Goal: Task Accomplishment & Management: Use online tool/utility

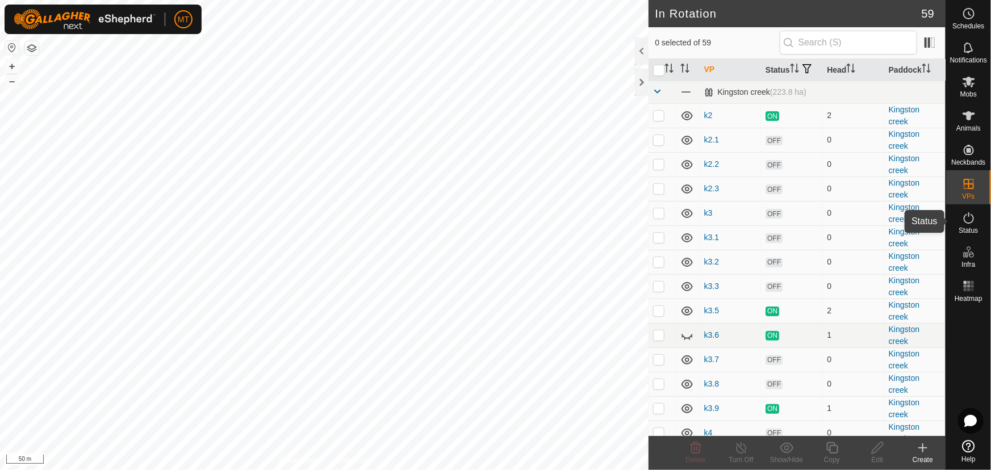
click at [972, 221] on icon at bounding box center [969, 218] width 14 height 14
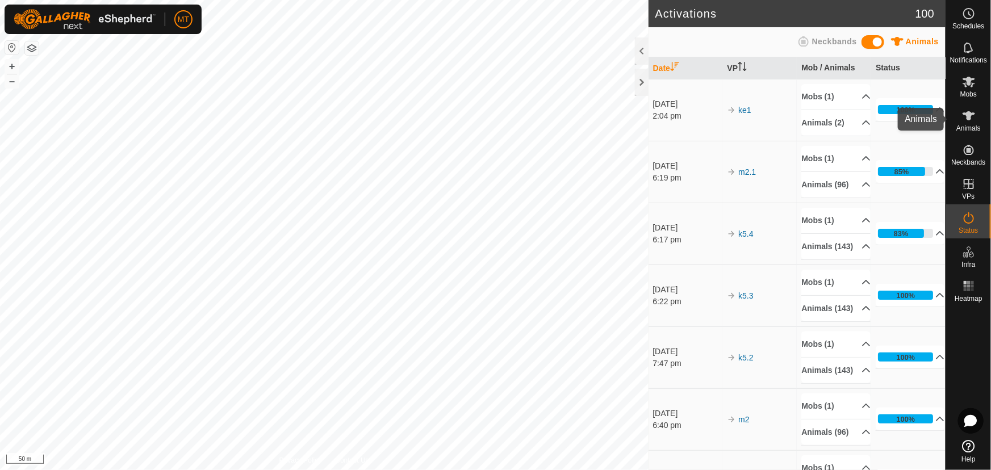
click at [970, 123] on es-animals-svg-icon at bounding box center [969, 116] width 20 height 18
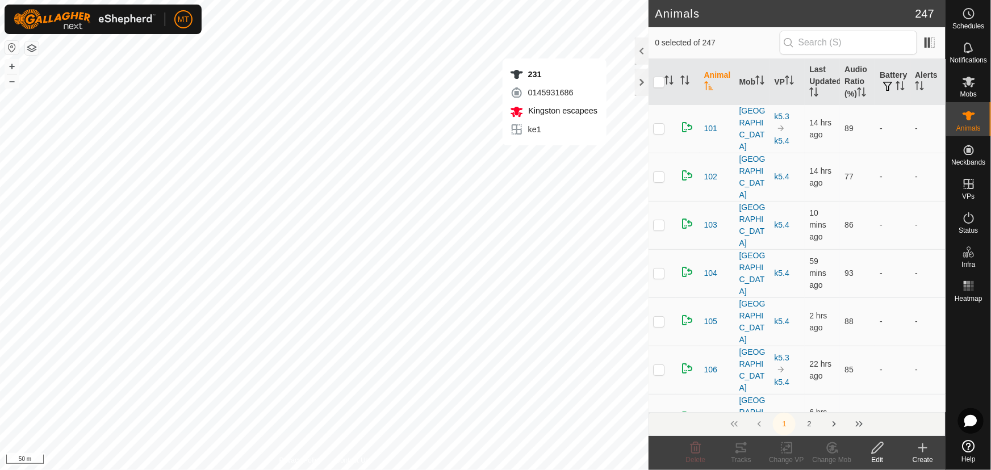
checkbox input "true"
click at [741, 444] on icon at bounding box center [741, 448] width 10 height 9
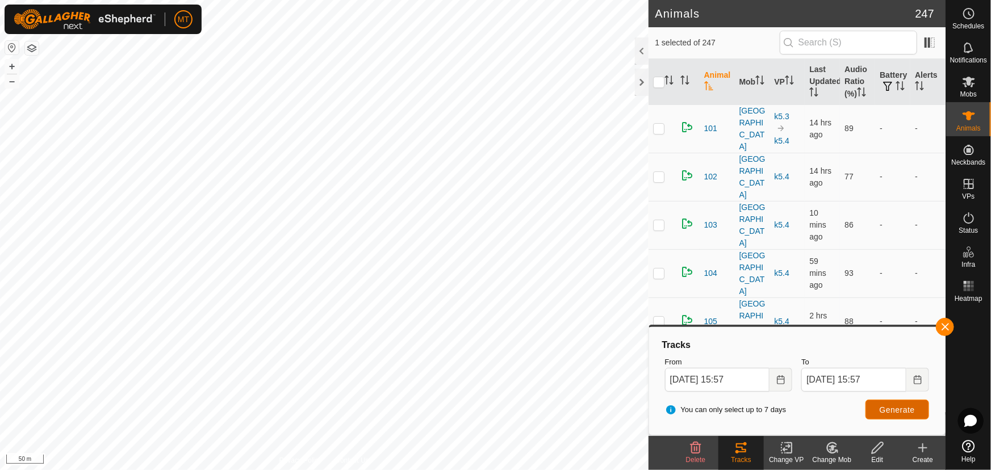
click at [892, 407] on span "Generate" at bounding box center [897, 410] width 35 height 9
click at [775, 375] on button "Choose Date" at bounding box center [781, 380] width 23 height 24
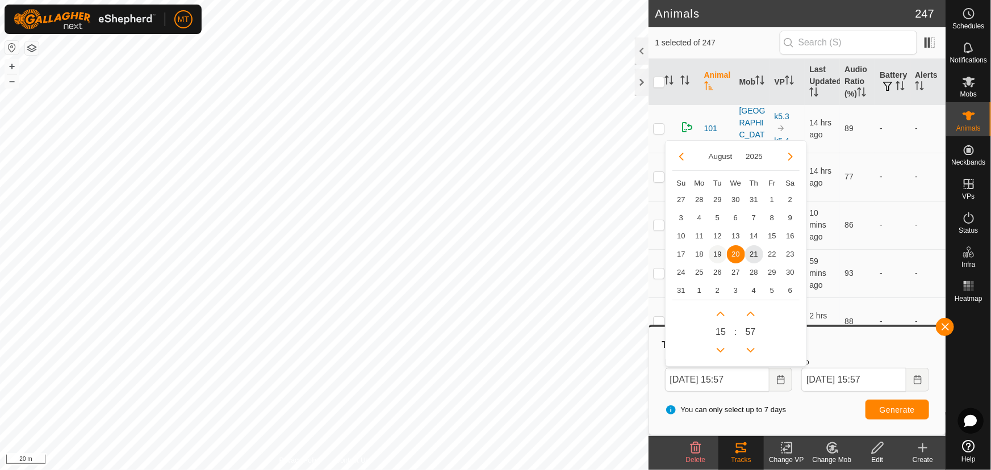
click at [714, 252] on span "19" at bounding box center [718, 254] width 18 height 18
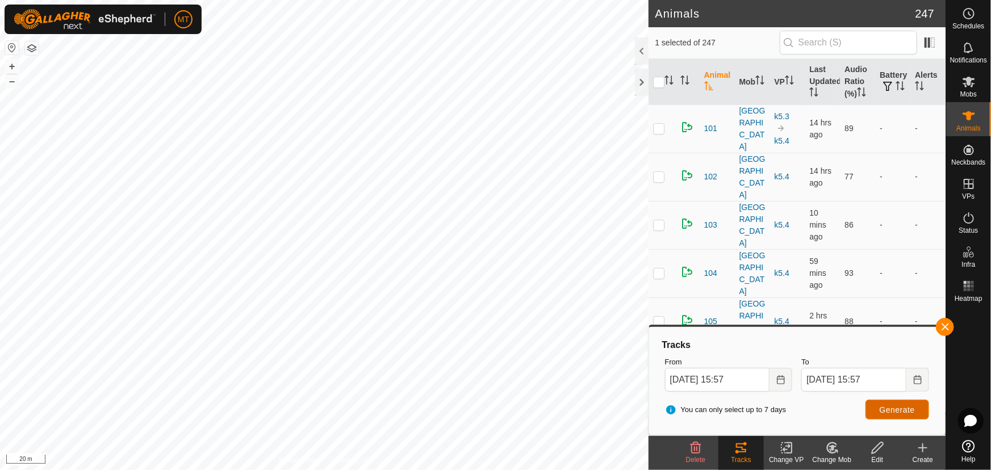
click at [880, 408] on span "Generate" at bounding box center [897, 410] width 35 height 9
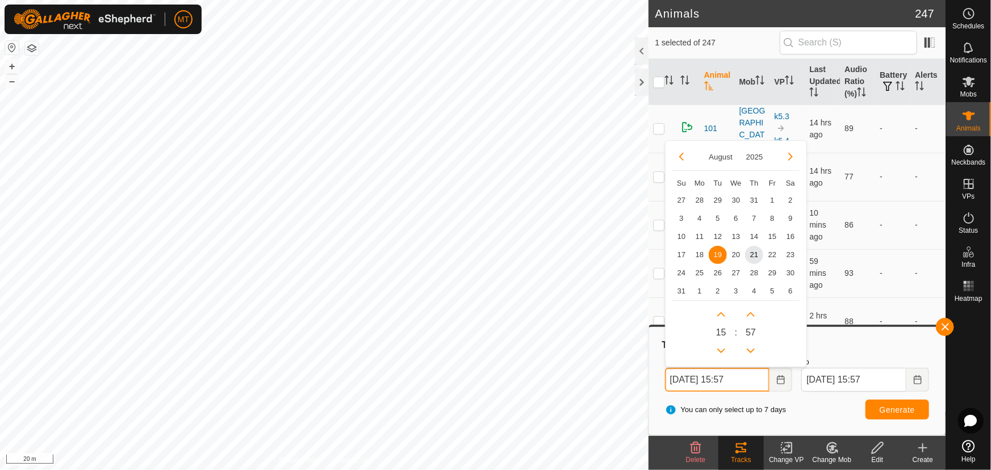
click at [750, 382] on input "[DATE] 15:57" at bounding box center [717, 380] width 105 height 24
click at [684, 249] on span "17" at bounding box center [681, 254] width 18 height 18
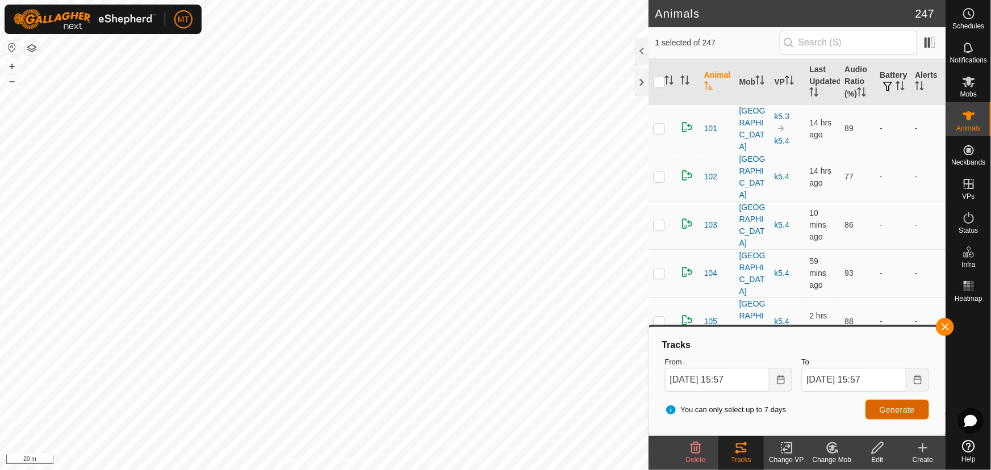
click at [881, 407] on span "Generate" at bounding box center [897, 410] width 35 height 9
click at [781, 378] on icon "Choose Date" at bounding box center [780, 379] width 9 height 9
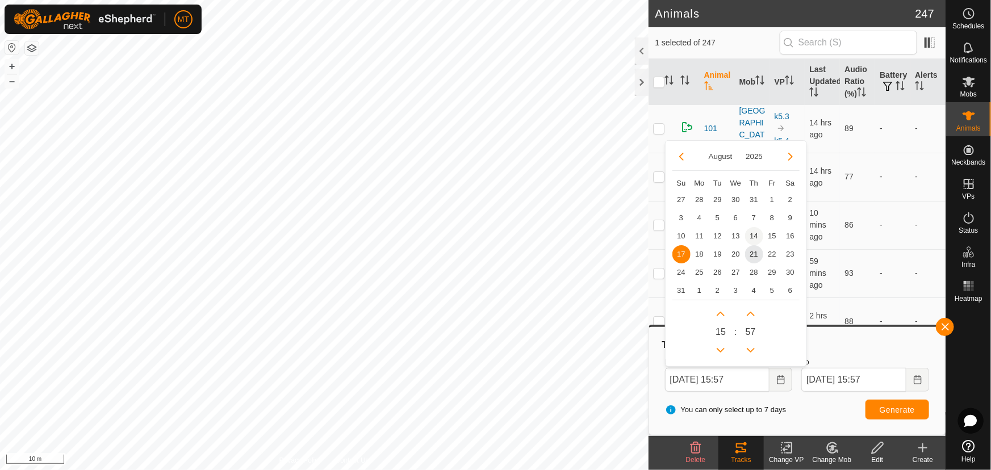
click at [754, 233] on span "14" at bounding box center [754, 236] width 18 height 18
type input "[DATE] 15:57"
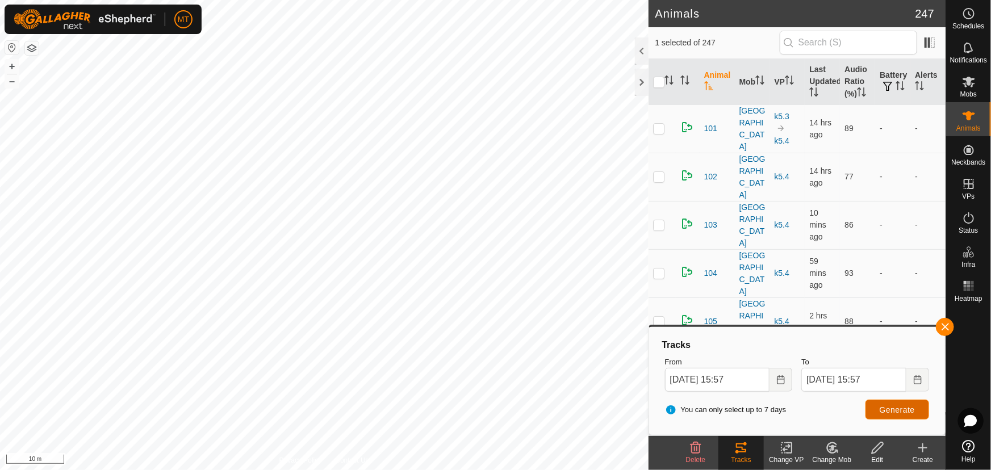
click at [891, 409] on span "Generate" at bounding box center [897, 410] width 35 height 9
click at [675, 366] on body "MT Schedules Notifications Mobs Animals Neckbands VPs Status Infra Heatmap Help…" at bounding box center [495, 235] width 991 height 470
checkbox input "true"
checkbox input "false"
click at [883, 404] on button "Generate" at bounding box center [898, 410] width 64 height 20
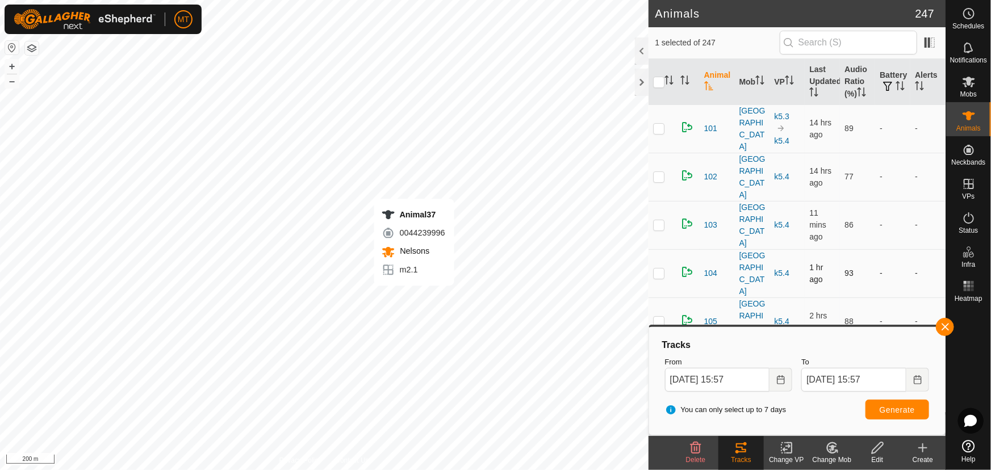
checkbox input "false"
checkbox input "true"
click at [887, 408] on span "Generate" at bounding box center [897, 410] width 35 height 9
click at [863, 87] on icon "Activate to sort" at bounding box center [861, 91] width 9 height 9
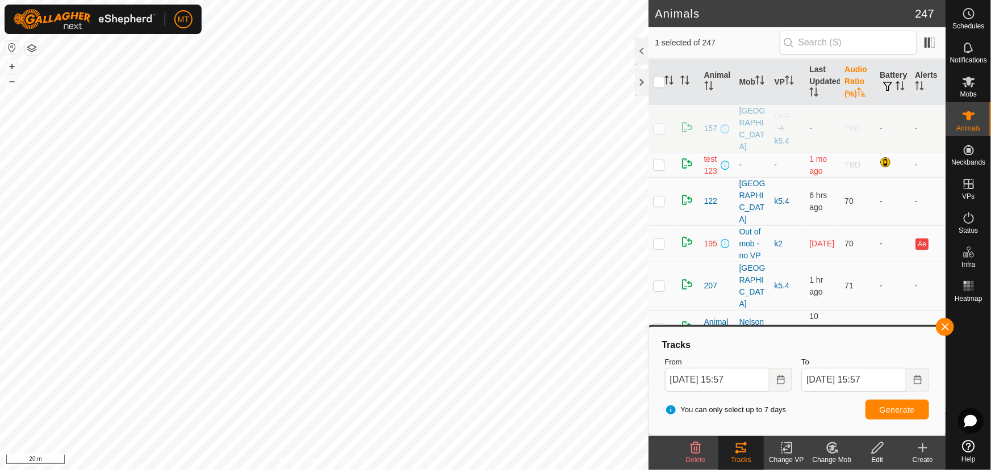
click at [863, 87] on icon "Activate to sort" at bounding box center [861, 91] width 9 height 9
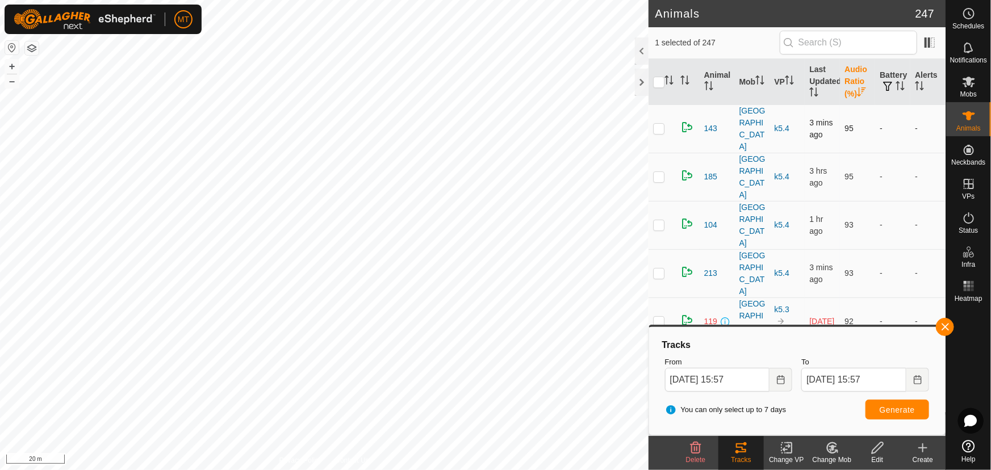
click at [657, 124] on p-checkbox at bounding box center [658, 128] width 11 height 9
checkbox input "true"
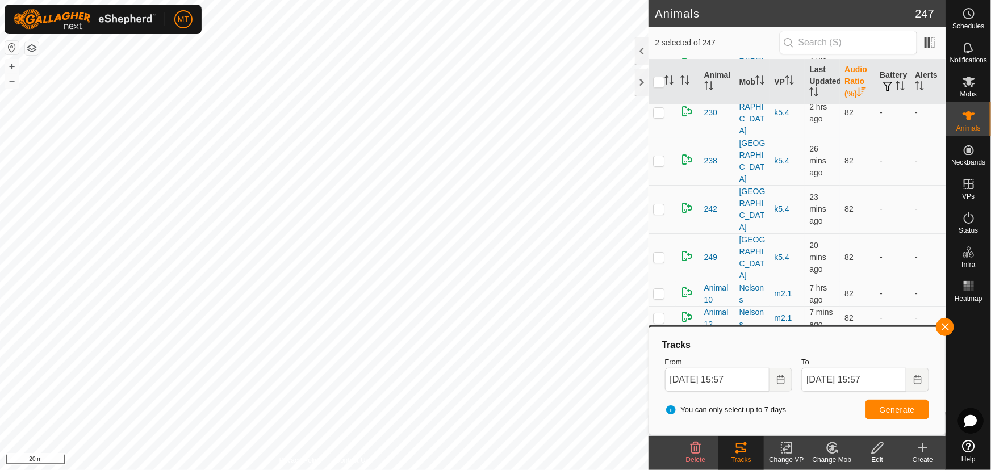
scroll to position [6310, 0]
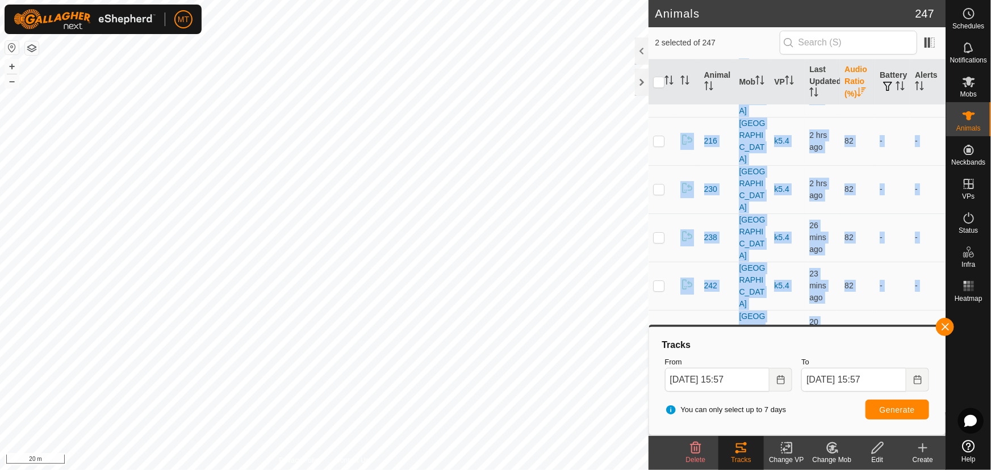
checkbox input "true"
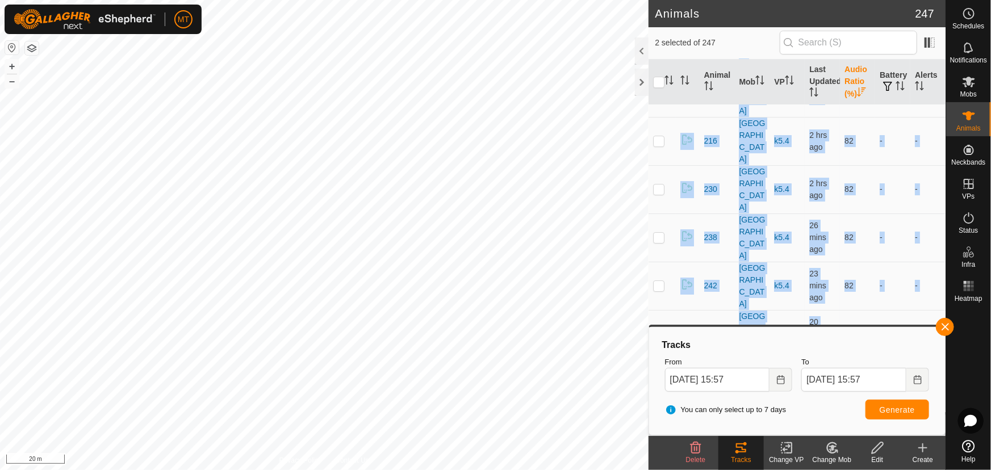
checkbox input "true"
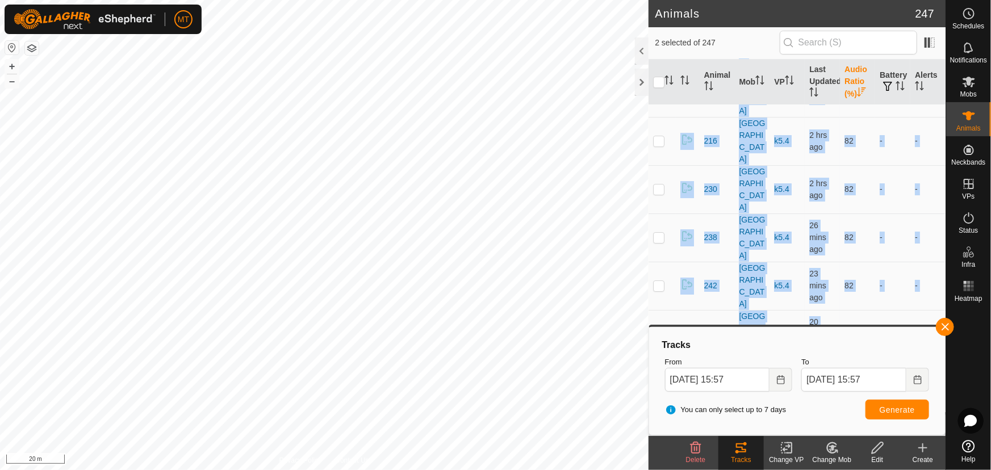
checkbox input "true"
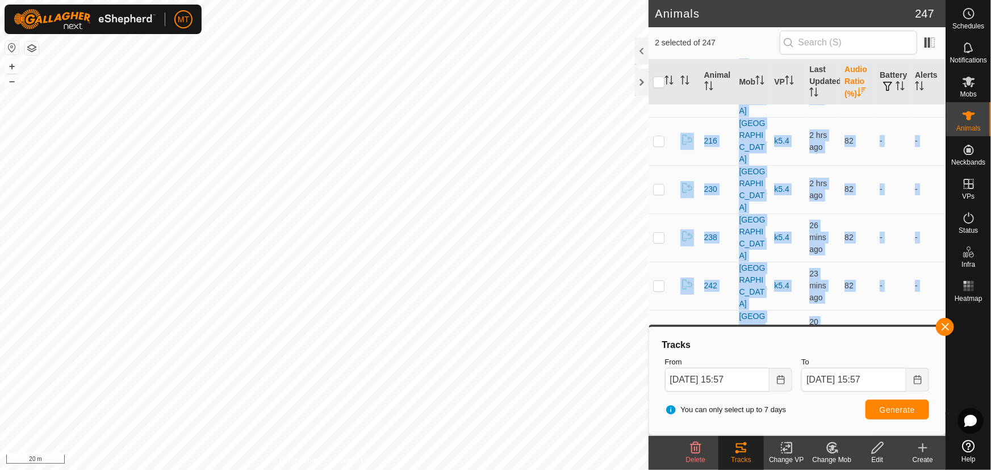
checkbox input "true"
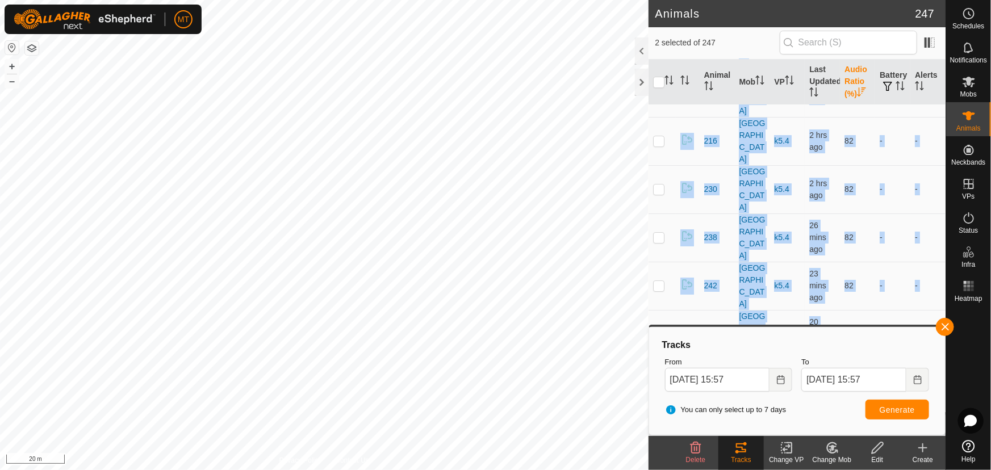
checkbox input "true"
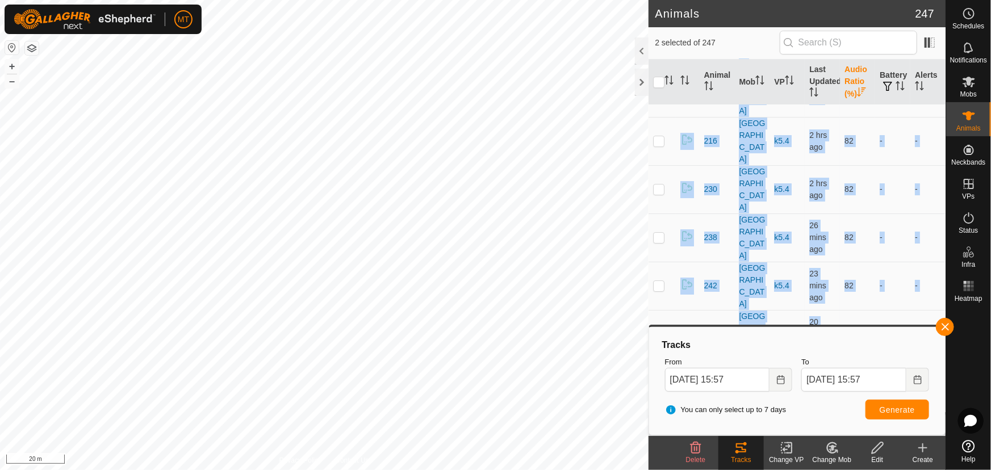
checkbox input "true"
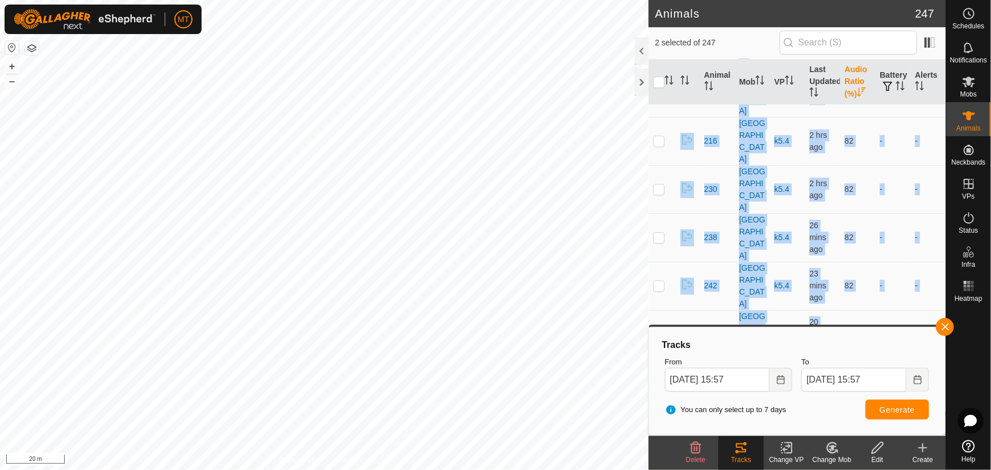
checkbox input "true"
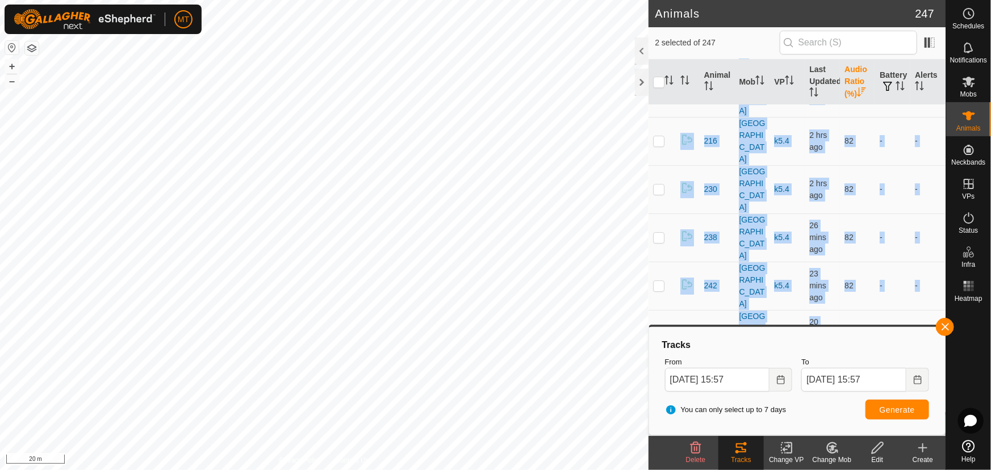
checkbox input "true"
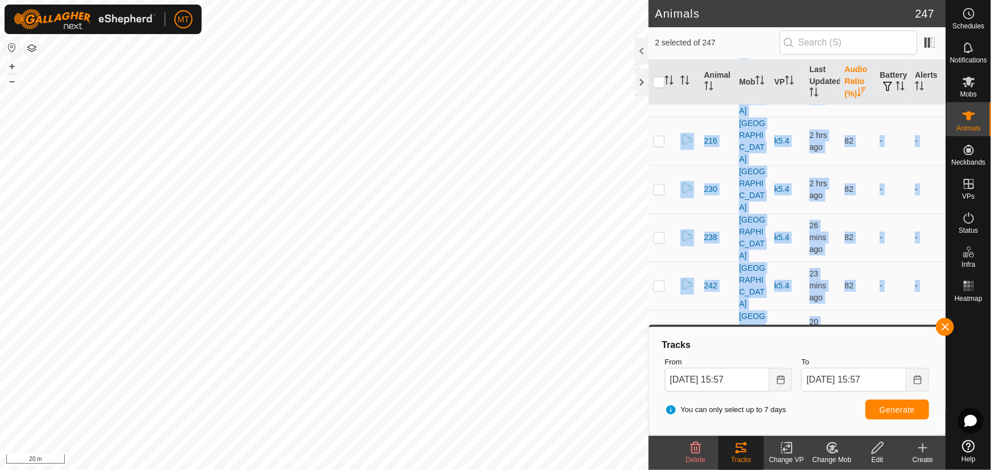
checkbox input "true"
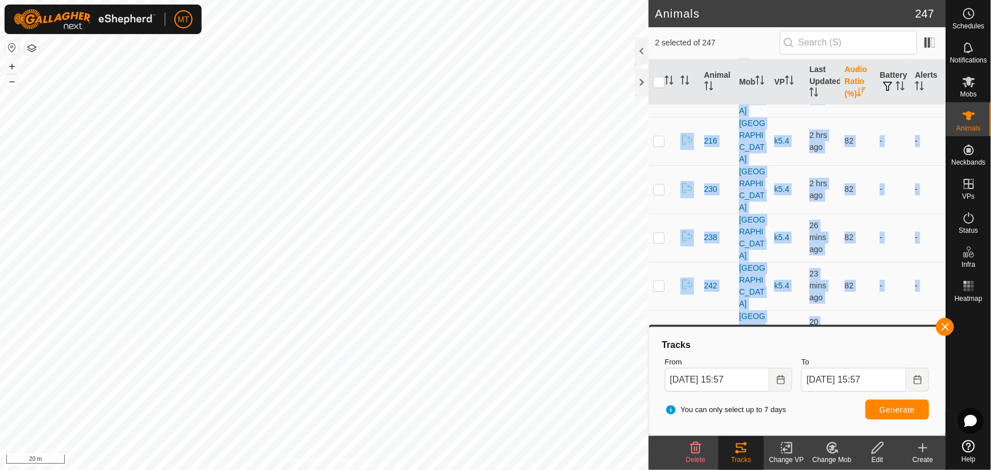
checkbox input "true"
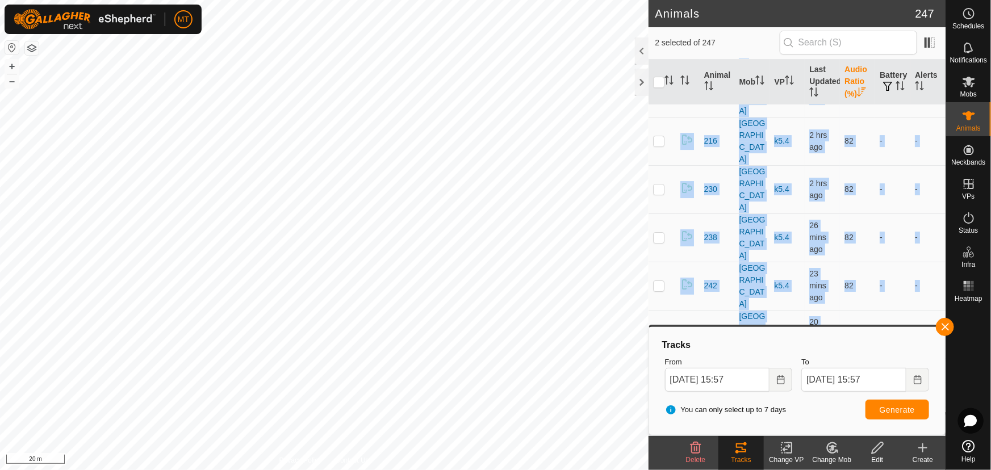
checkbox input "true"
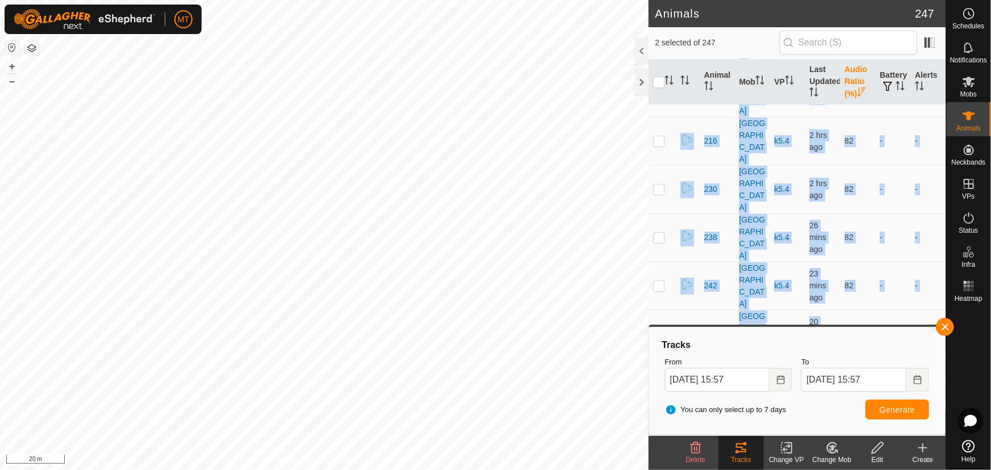
checkbox input "true"
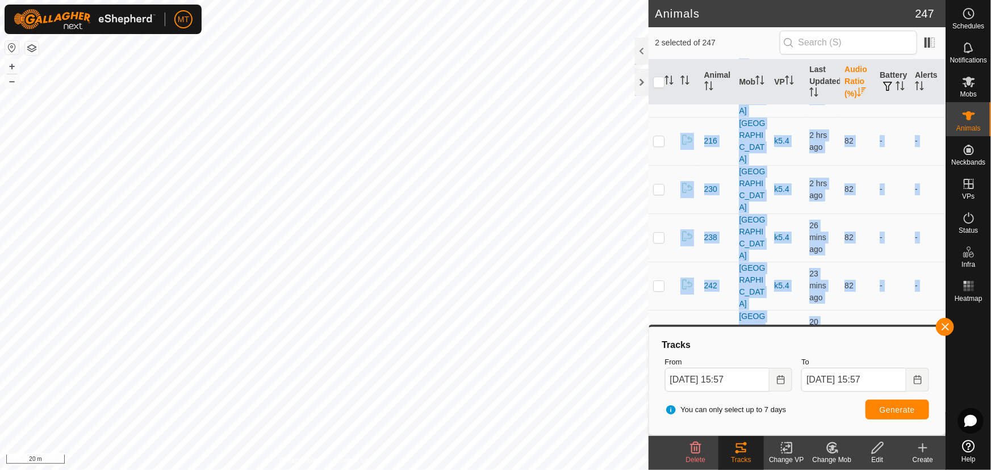
checkbox input "true"
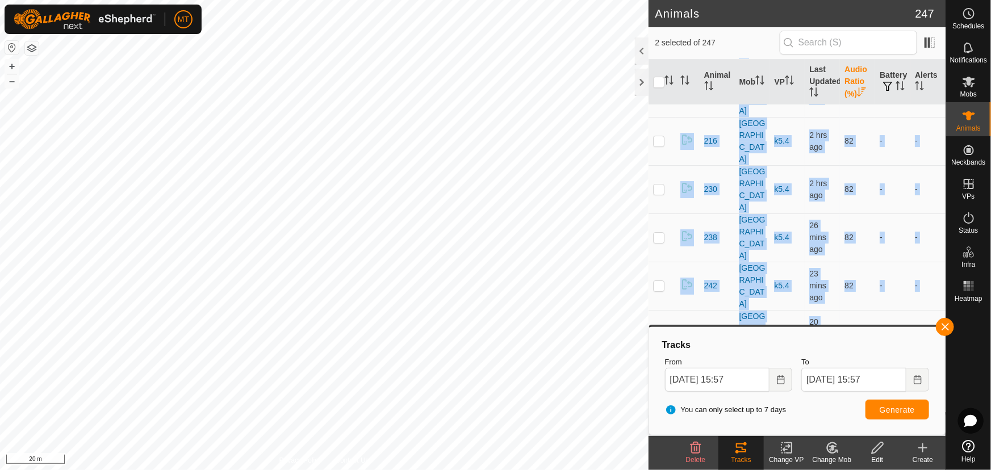
checkbox input "true"
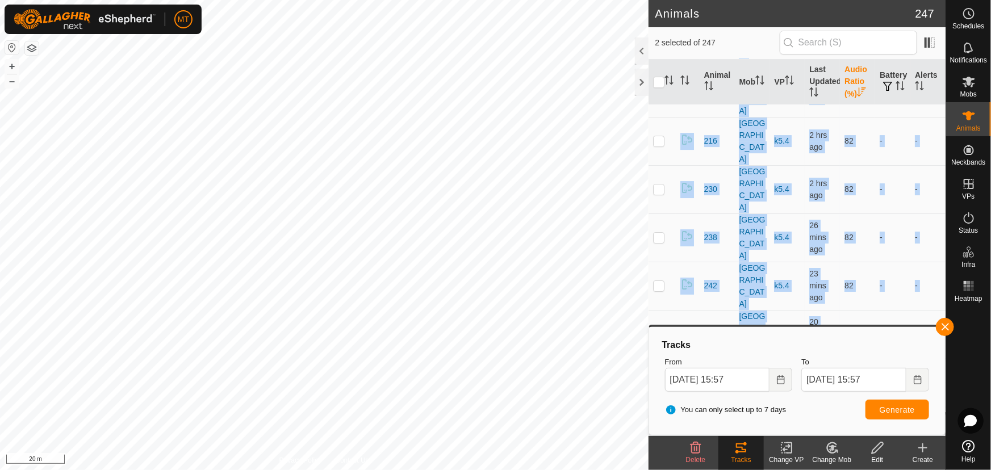
checkbox input "true"
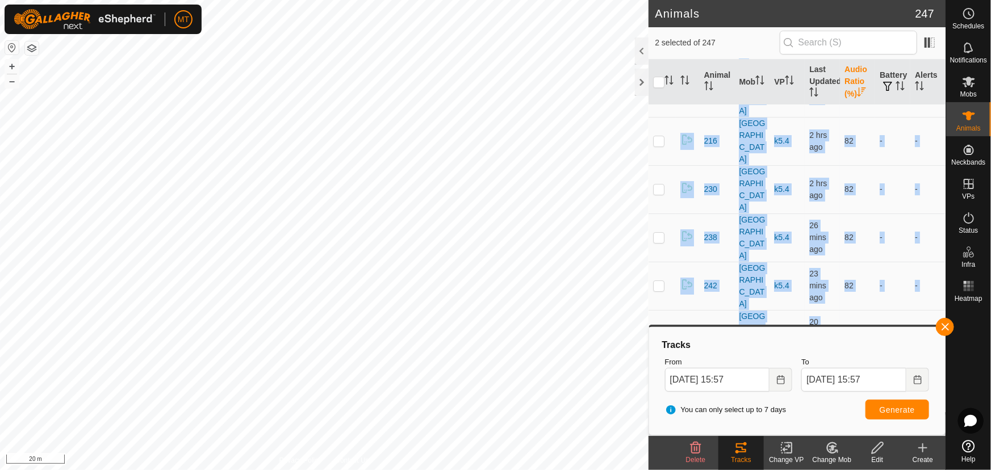
checkbox input "true"
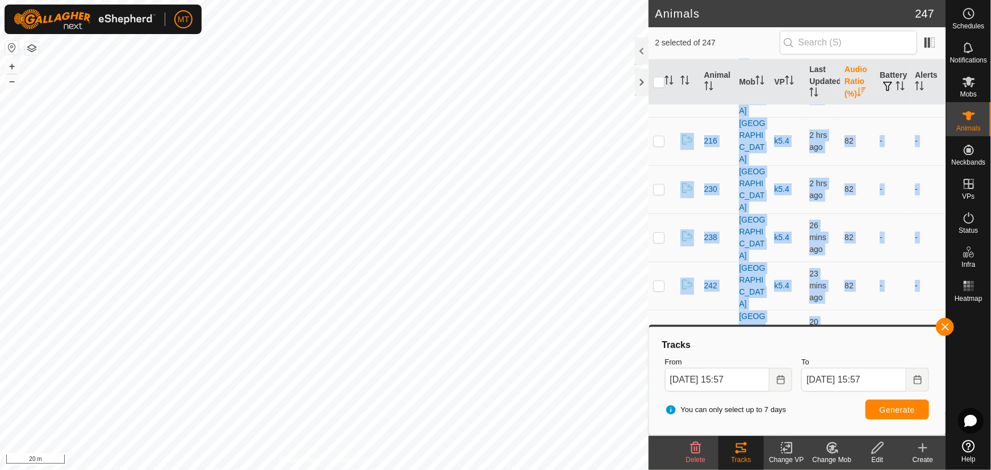
checkbox input "true"
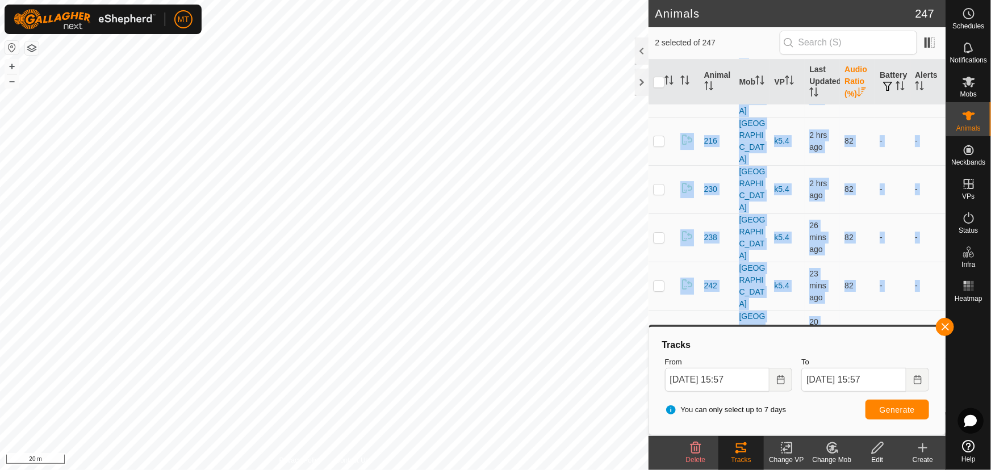
checkbox input "true"
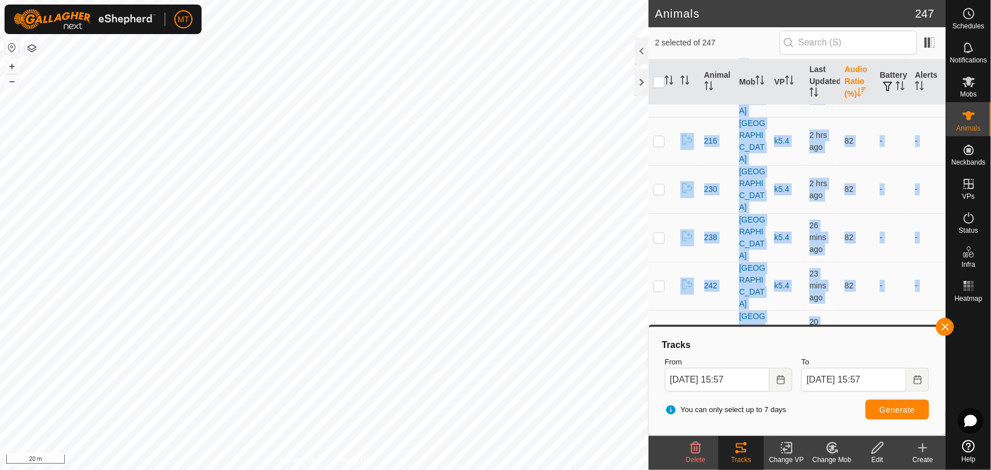
checkbox input "true"
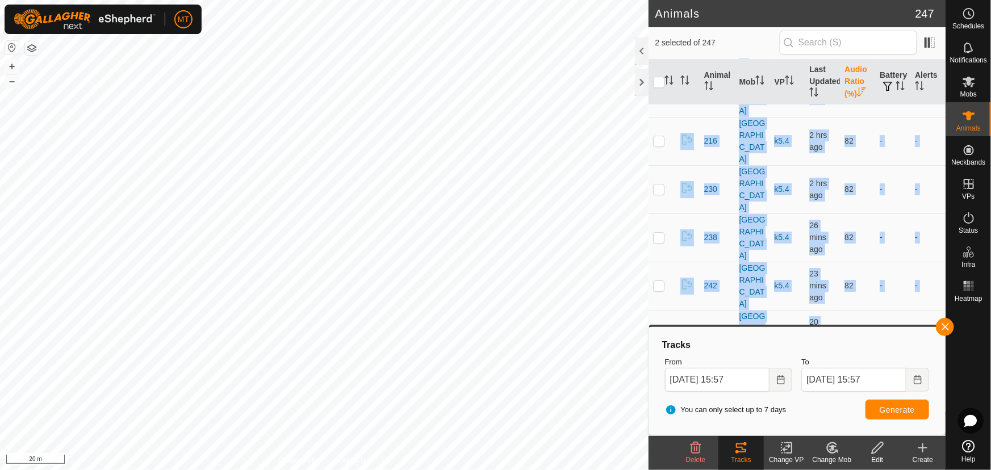
checkbox input "true"
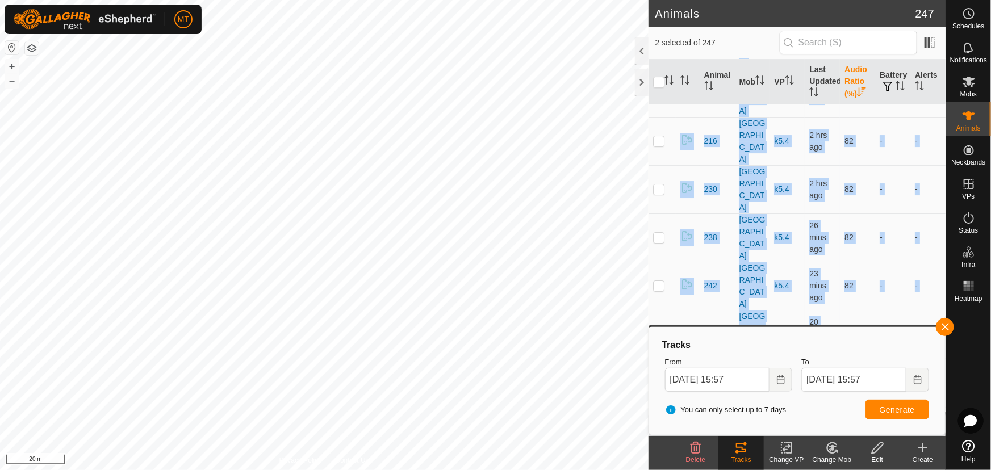
checkbox input "true"
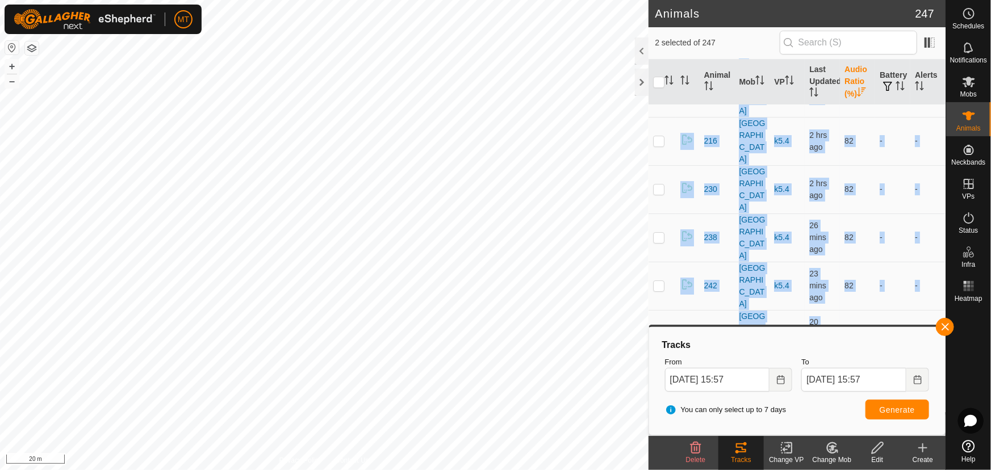
checkbox input "true"
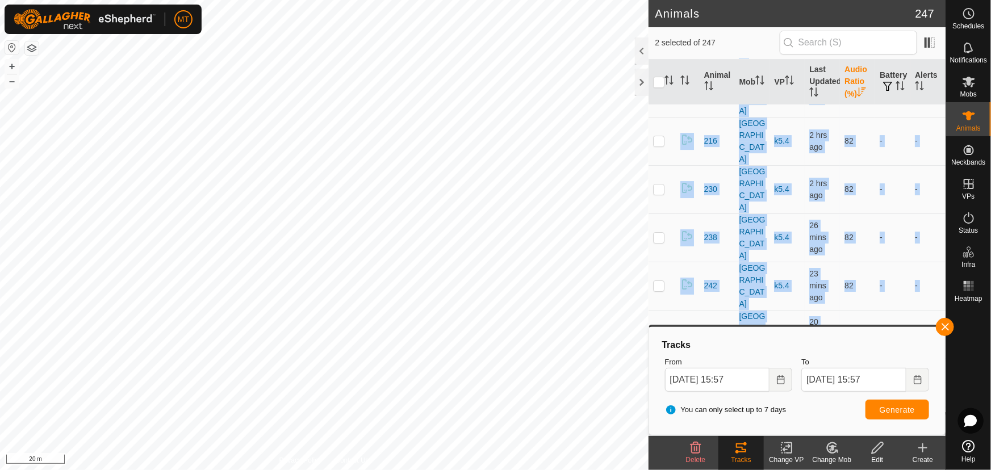
checkbox input "true"
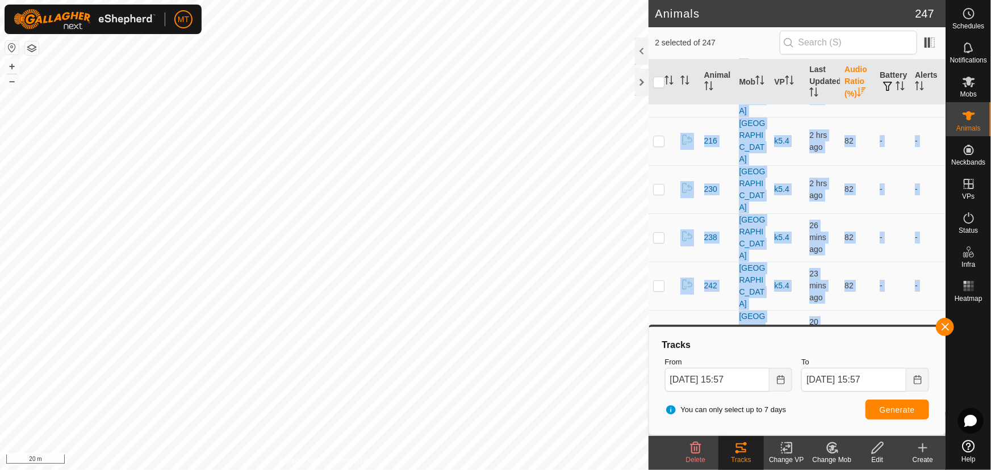
checkbox input "true"
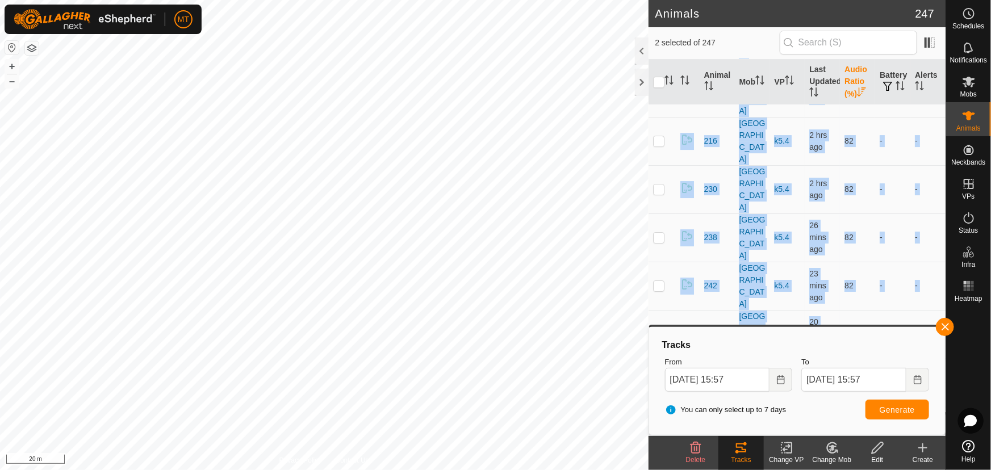
checkbox input "true"
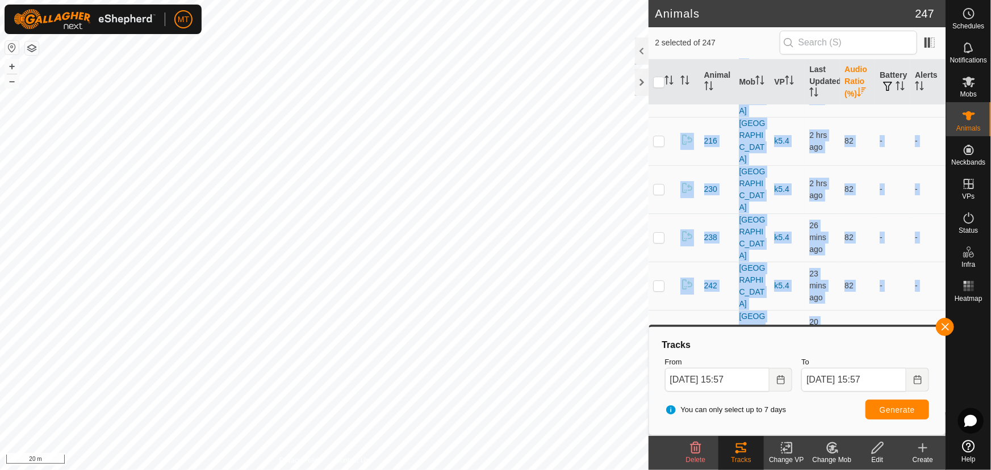
checkbox input "true"
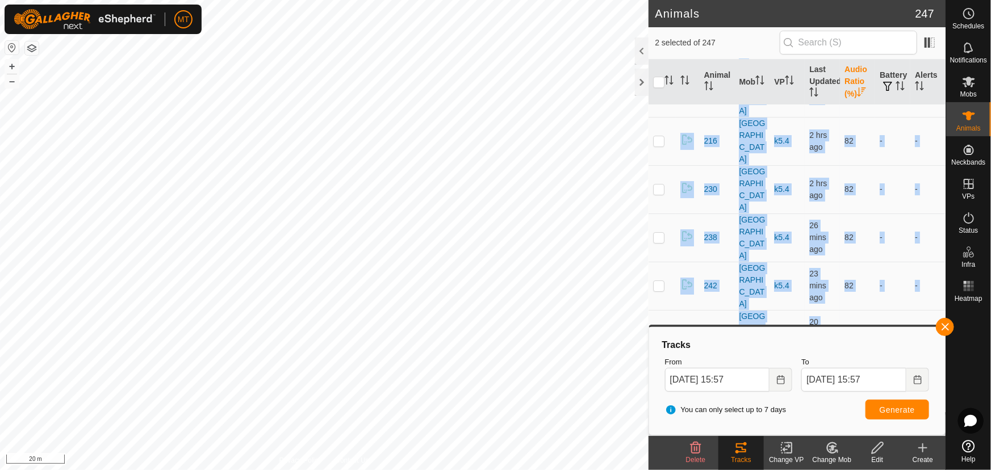
checkbox input "true"
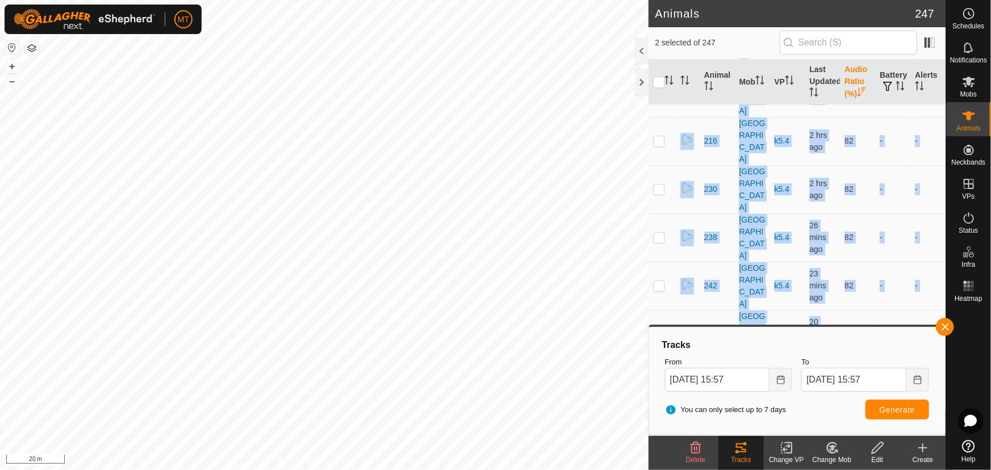
checkbox input "true"
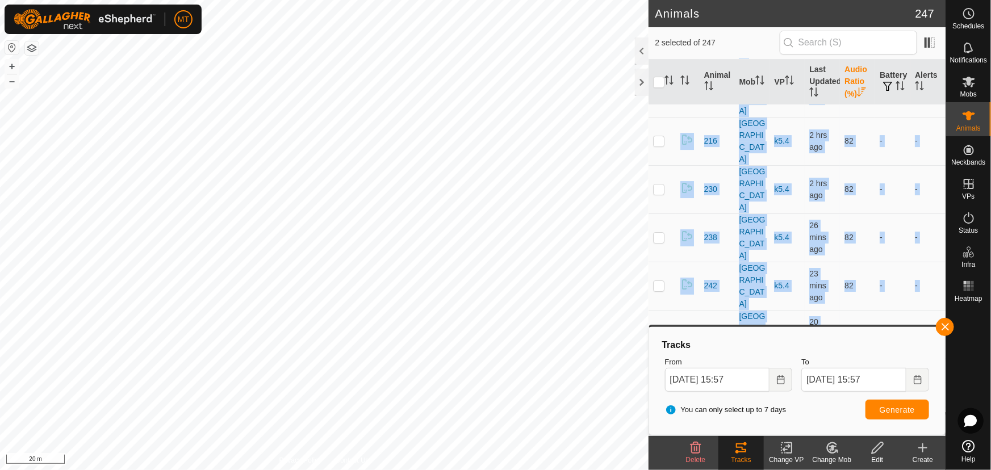
checkbox input "true"
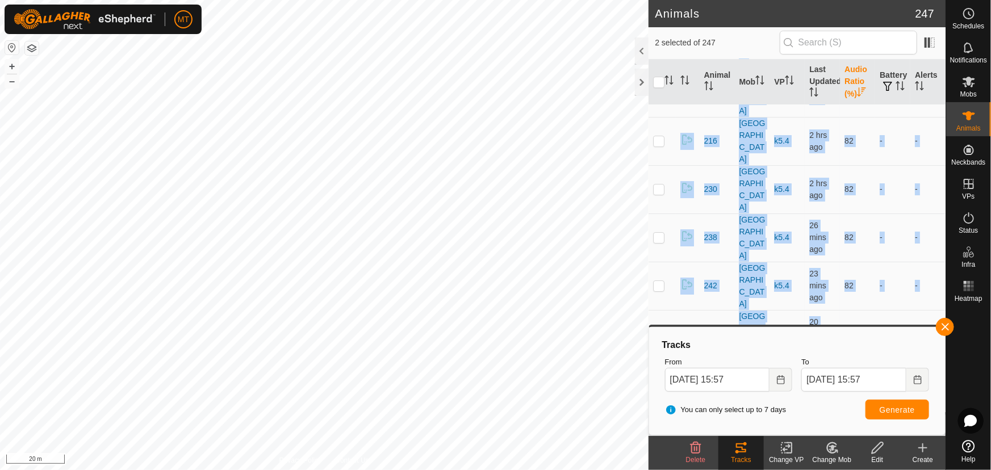
checkbox input "true"
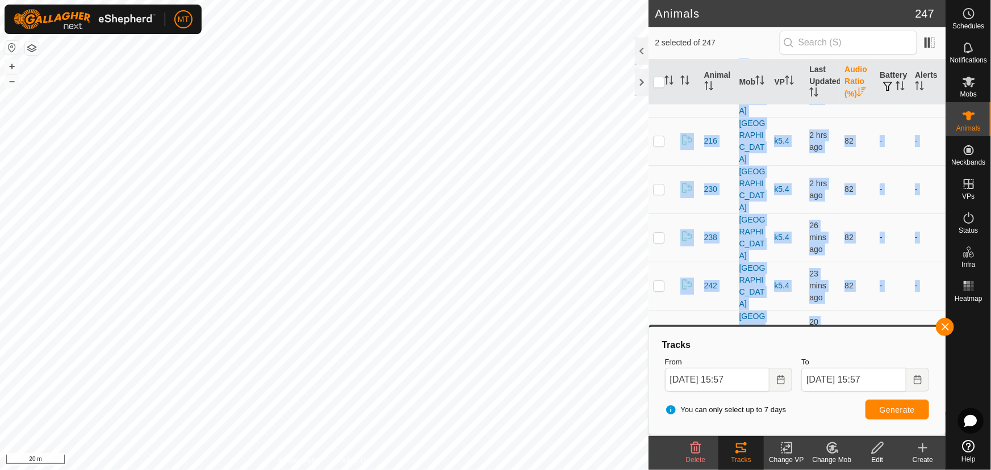
checkbox input "true"
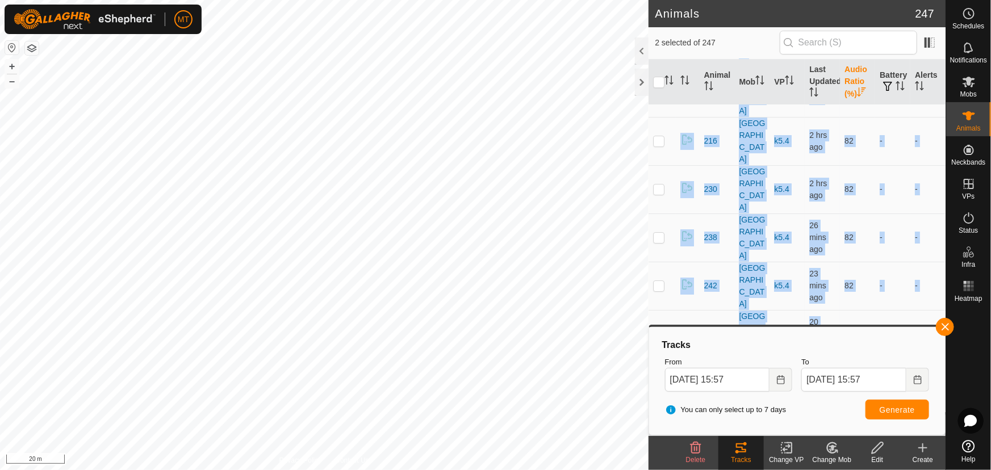
checkbox input "true"
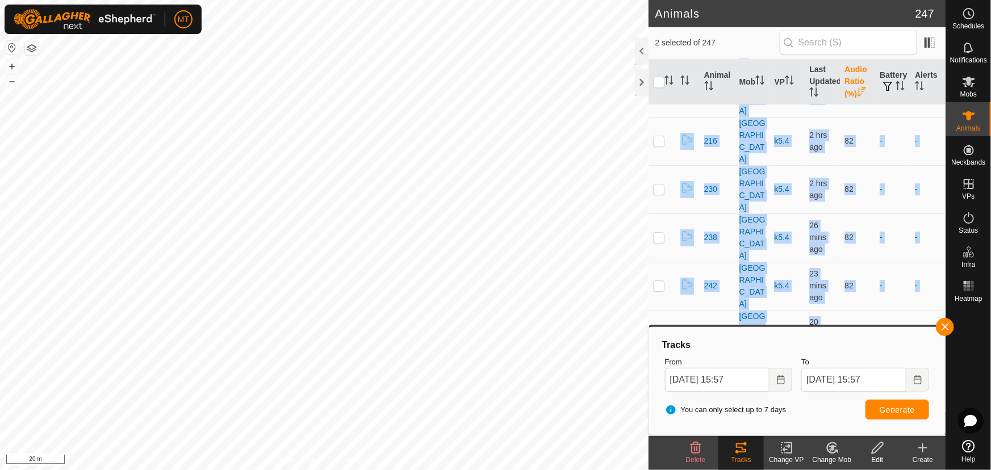
checkbox input "true"
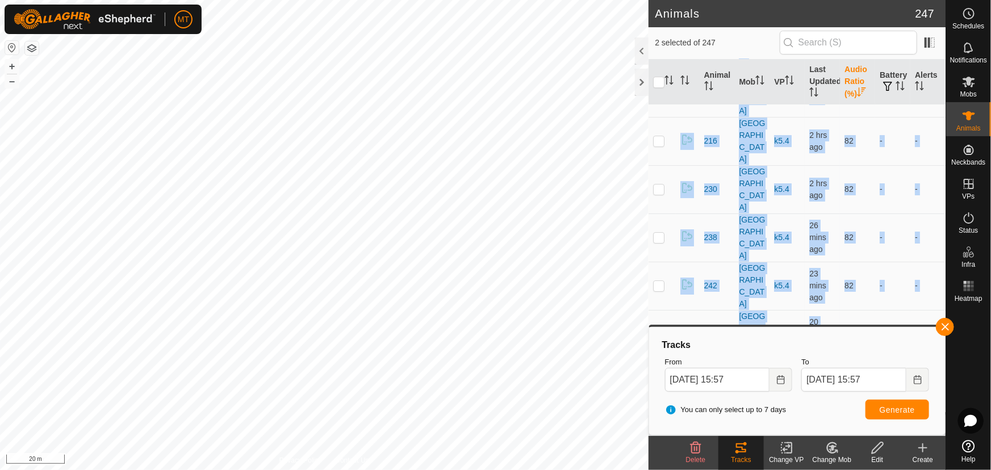
checkbox input "true"
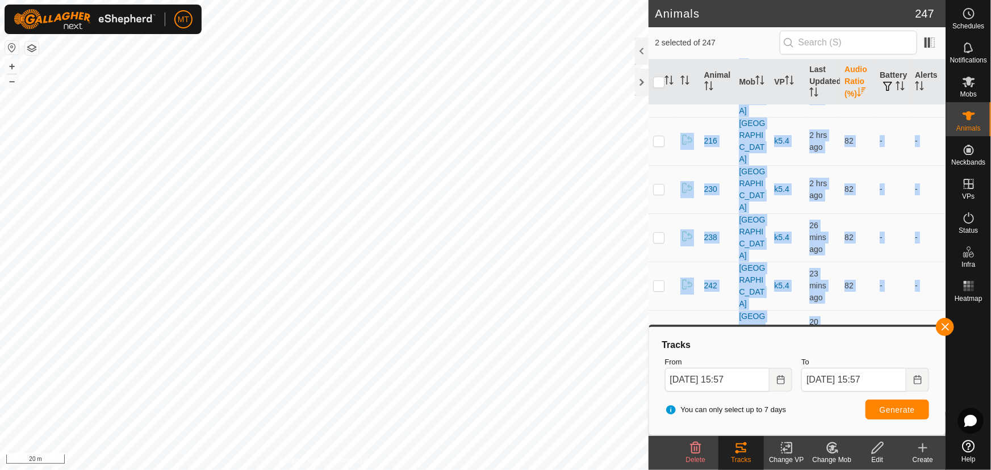
checkbox input "true"
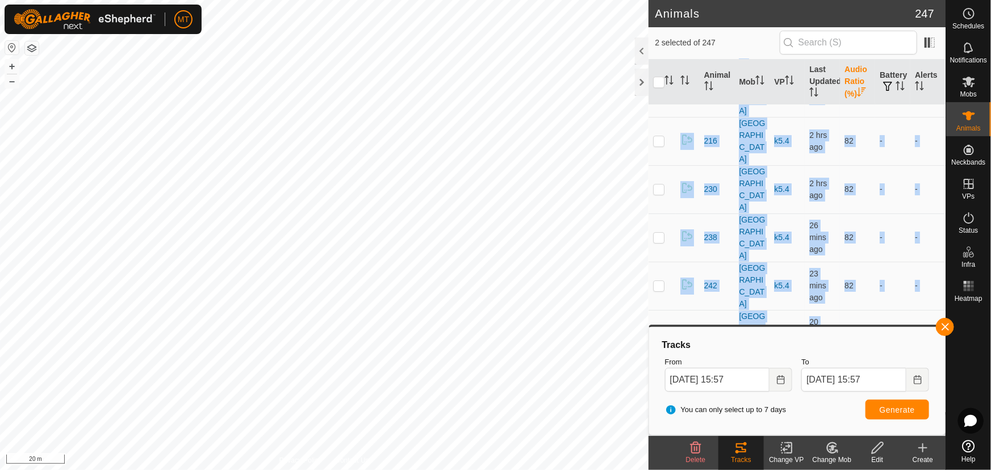
checkbox input "true"
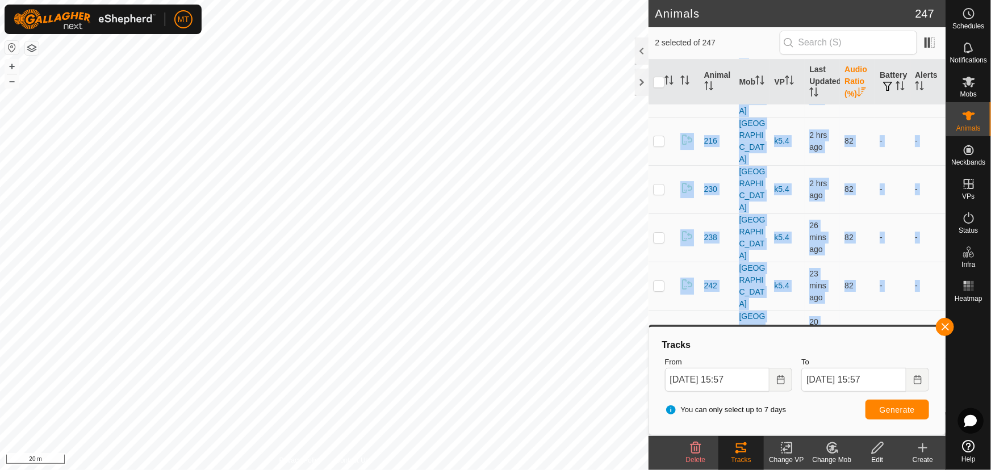
checkbox input "true"
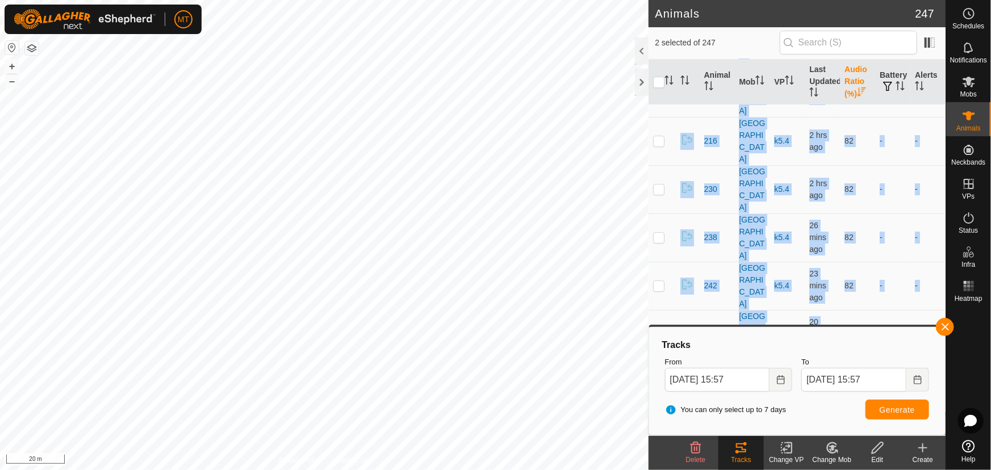
checkbox input "true"
